Goal: Information Seeking & Learning: Learn about a topic

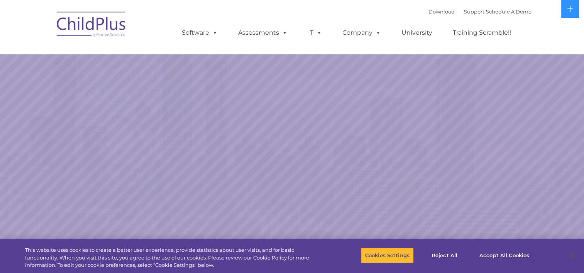
select select "MEDIUM"
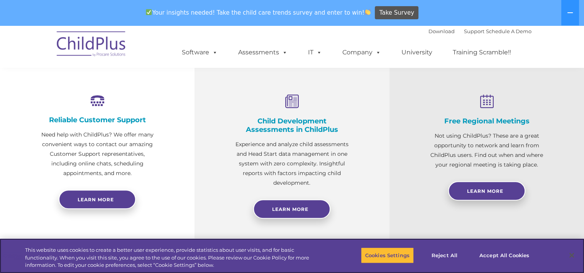
scroll to position [283, 0]
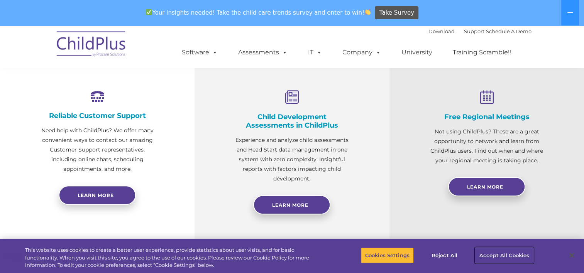
click at [491, 255] on button "Accept All Cookies" at bounding box center [504, 255] width 58 height 16
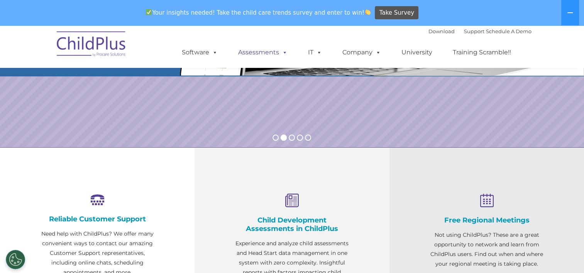
scroll to position [178, 0]
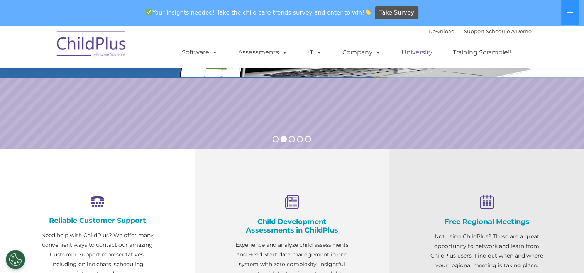
click at [415, 50] on link "University" at bounding box center [417, 52] width 46 height 15
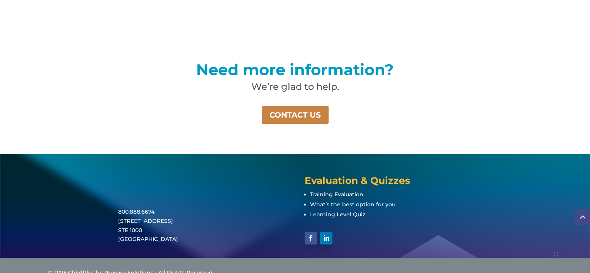
scroll to position [573, 0]
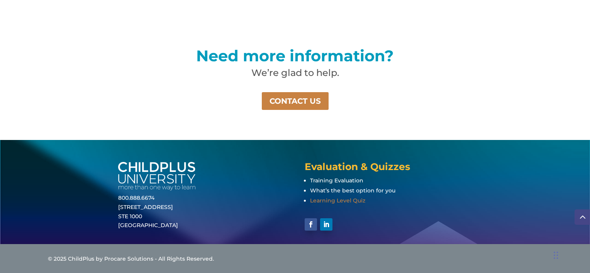
click at [347, 200] on span "Learning Level Quiz" at bounding box center [337, 200] width 55 height 7
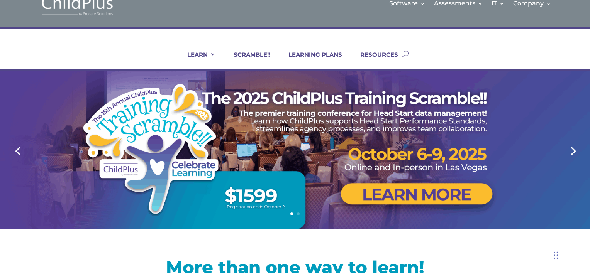
scroll to position [0, 0]
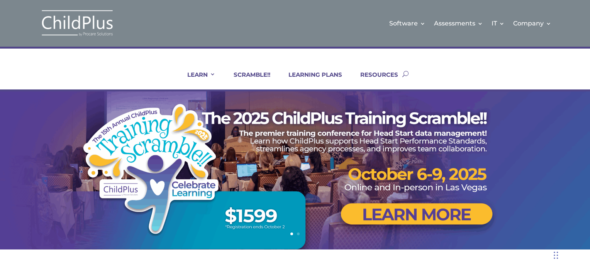
click at [90, 23] on img at bounding box center [77, 23] width 77 height 28
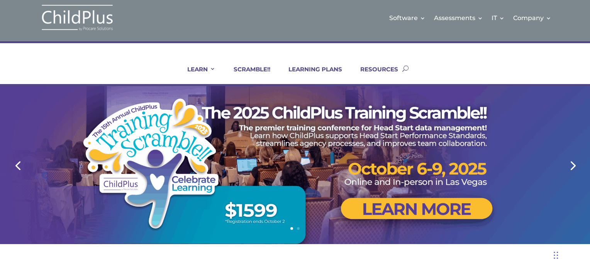
scroll to position [2, 0]
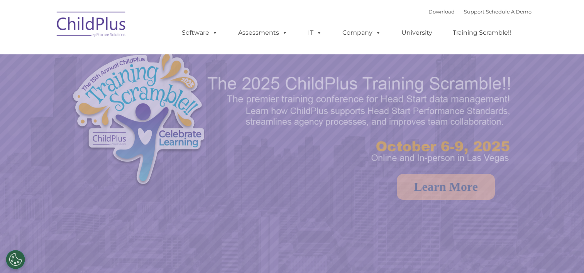
select select "MEDIUM"
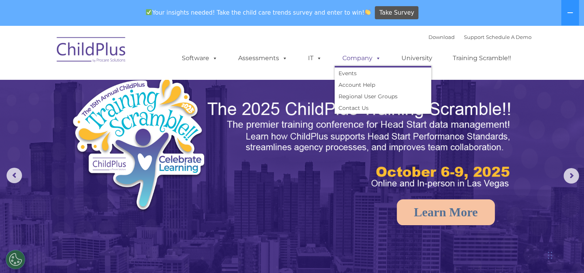
click at [362, 61] on link "Company" at bounding box center [362, 58] width 54 height 15
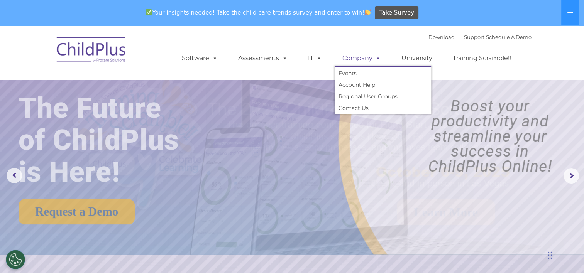
scroll to position [25, 0]
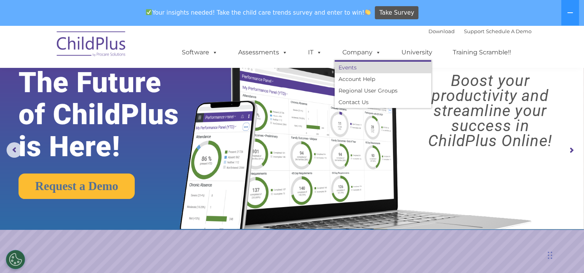
click at [347, 66] on link "Events" at bounding box center [383, 68] width 97 height 12
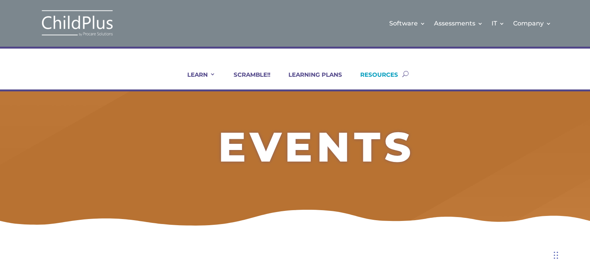
click at [383, 72] on link "RESOURCES" at bounding box center [374, 80] width 47 height 19
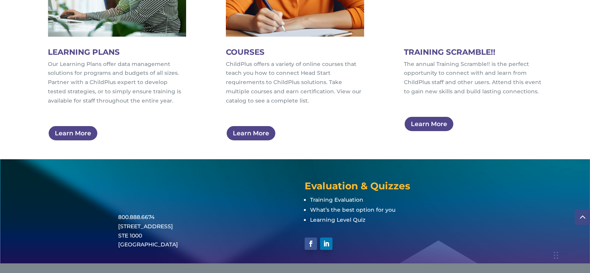
scroll to position [530, 0]
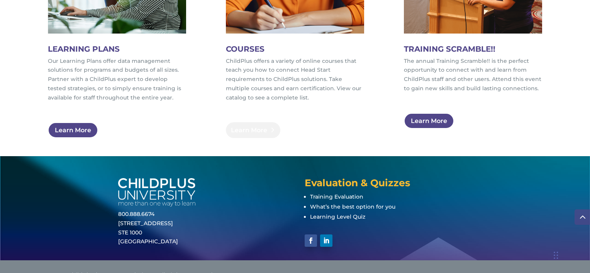
click at [258, 127] on link "Learn More" at bounding box center [253, 130] width 54 height 16
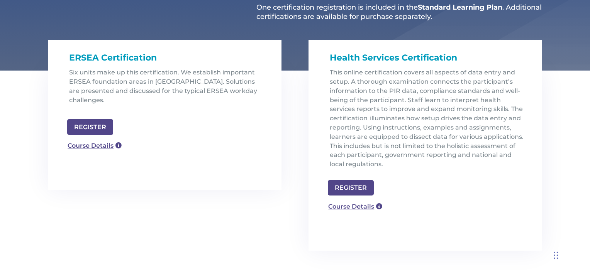
scroll to position [221, 0]
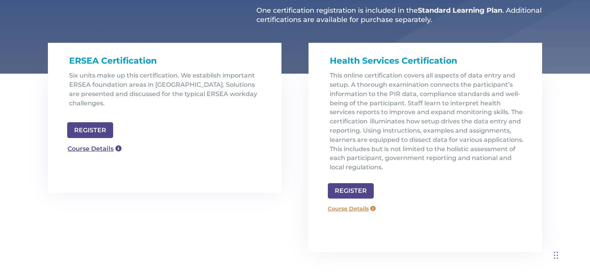
click at [348, 208] on link "Course Details" at bounding box center [352, 209] width 56 height 12
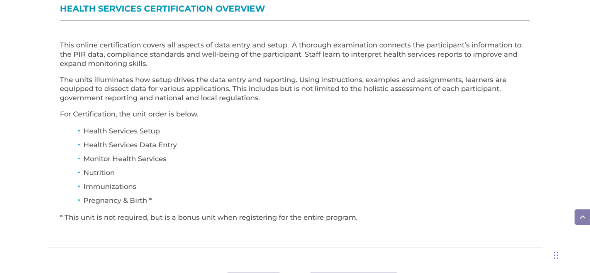
scroll to position [310, 0]
